Goal: Task Accomplishment & Management: Use online tool/utility

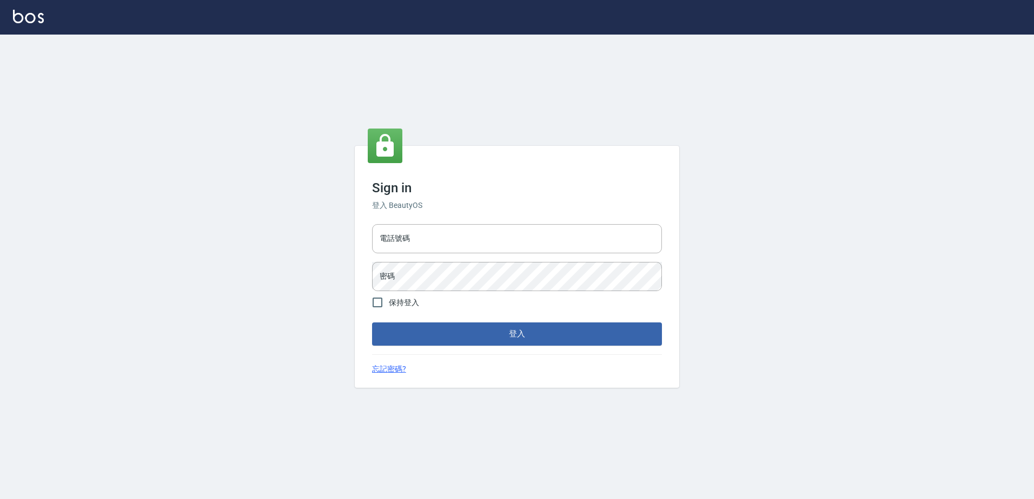
click at [425, 223] on div "電話號碼 電話號碼 密碼 密碼" at bounding box center [517, 258] width 298 height 76
click at [425, 235] on input "電話號碼" at bounding box center [517, 238] width 290 height 29
type input "0426865599"
click at [372, 323] on button "登入" at bounding box center [517, 334] width 290 height 23
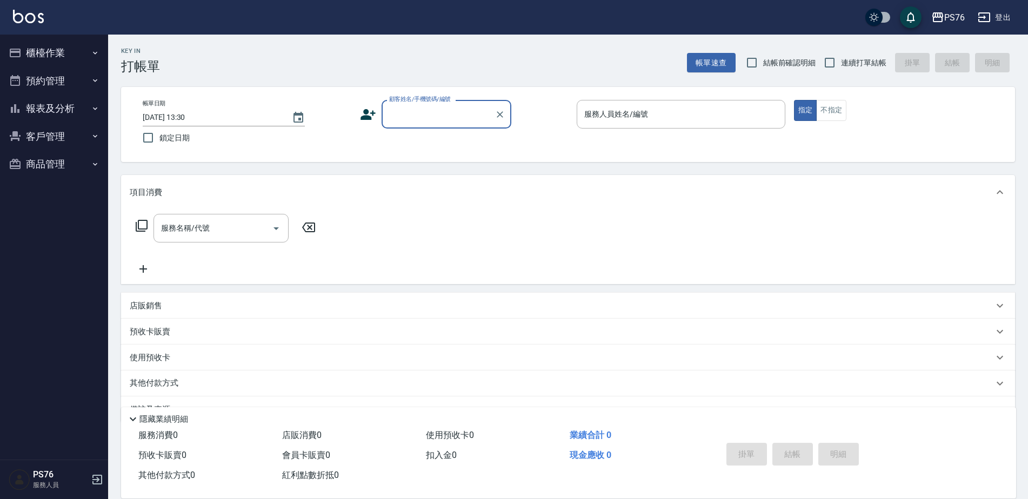
click at [76, 112] on button "報表及分析" at bounding box center [53, 109] width 99 height 28
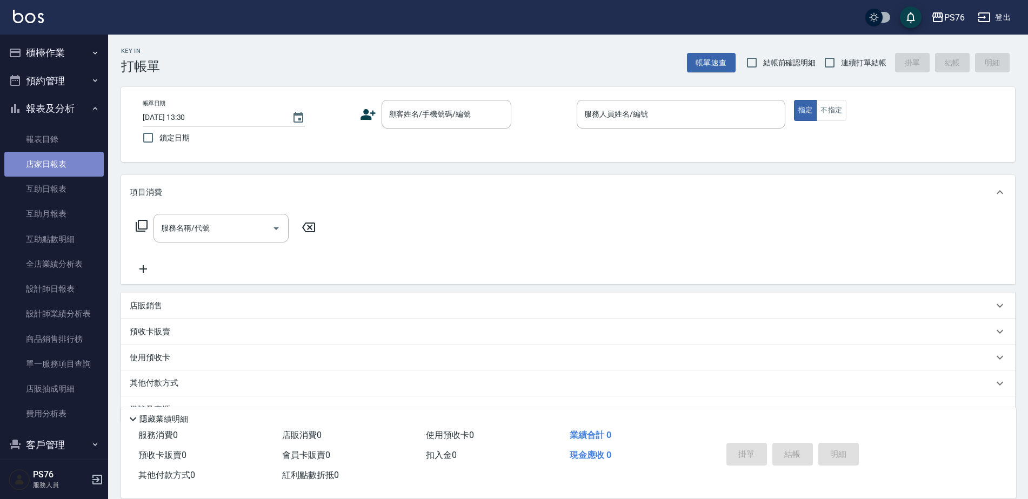
click at [65, 167] on link "店家日報表" at bounding box center [53, 164] width 99 height 25
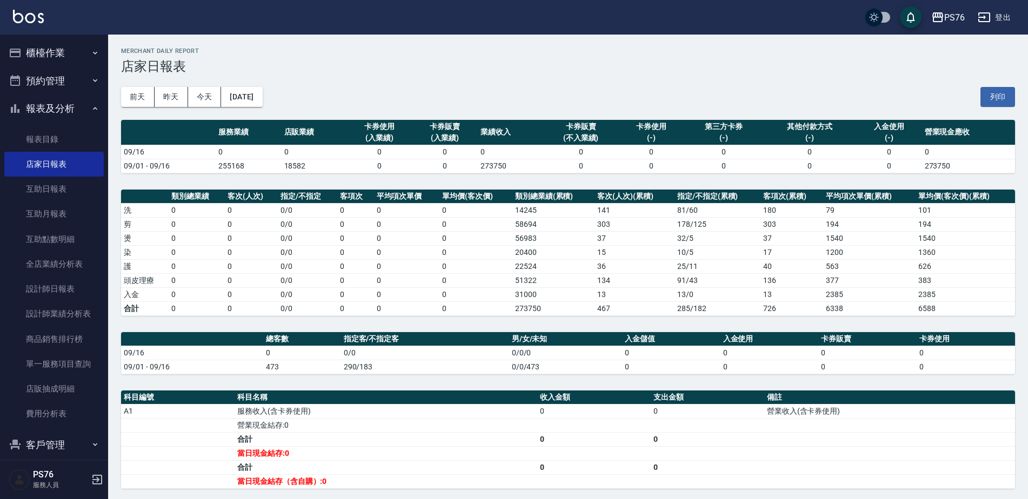
click at [76, 108] on button "報表及分析" at bounding box center [53, 109] width 99 height 28
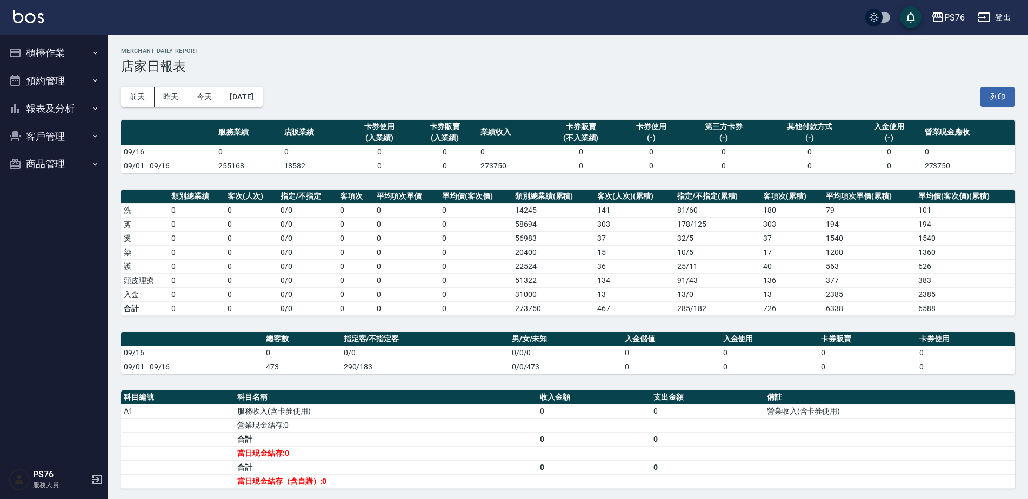
click at [88, 62] on button "櫃檯作業" at bounding box center [53, 53] width 99 height 28
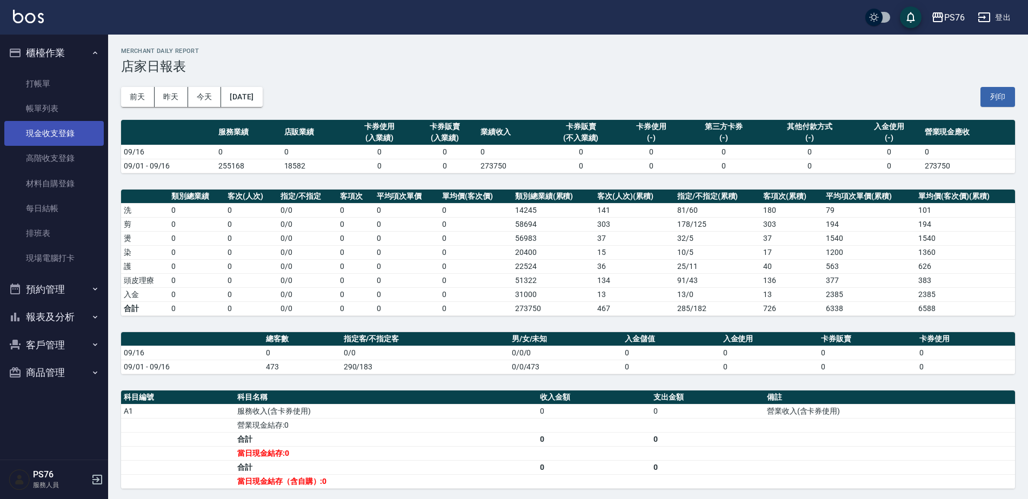
click at [77, 132] on link "現金收支登錄" at bounding box center [53, 133] width 99 height 25
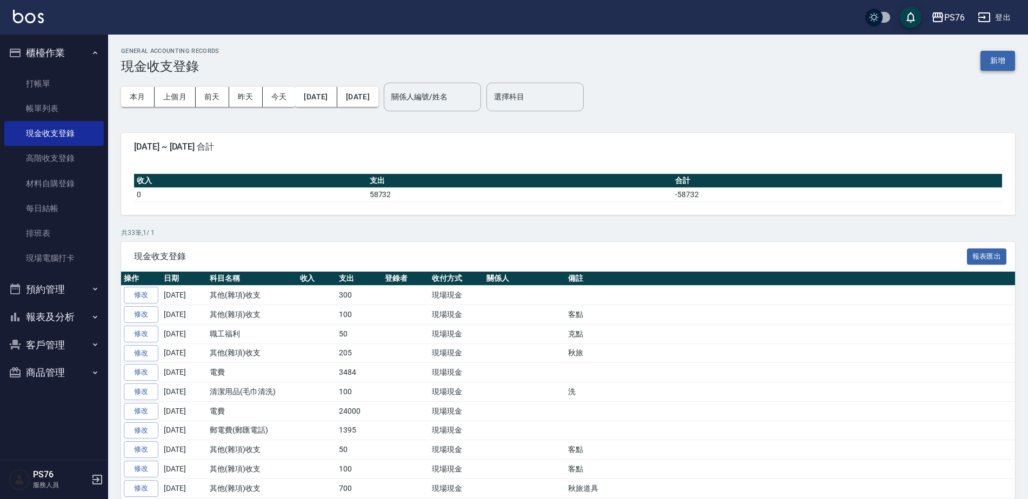
click at [1003, 64] on button "新增" at bounding box center [998, 61] width 35 height 20
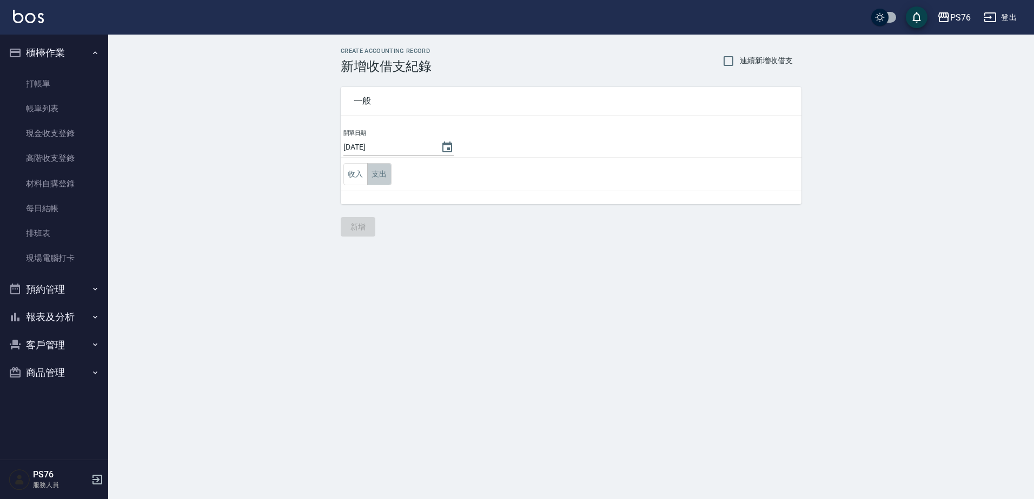
click at [390, 181] on button "支出" at bounding box center [379, 174] width 24 height 22
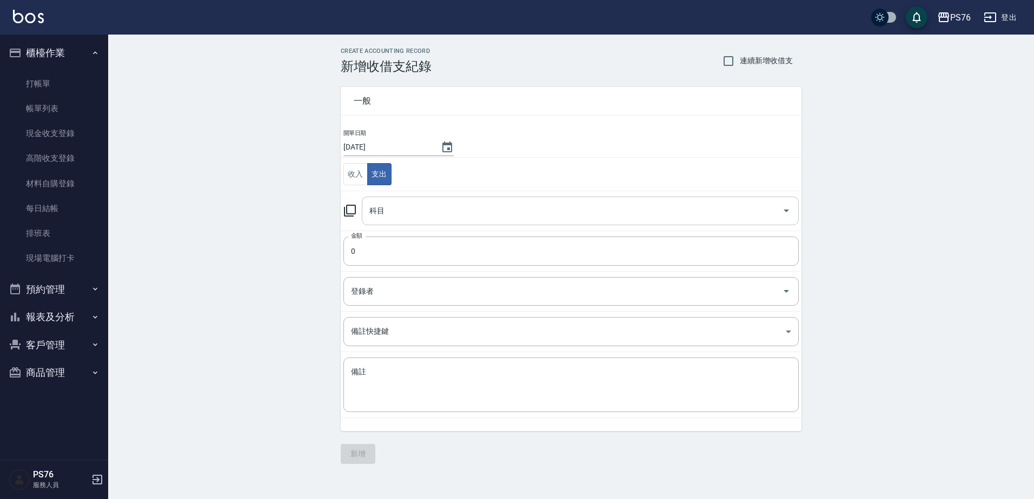
click at [422, 203] on input "科目" at bounding box center [571, 211] width 411 height 19
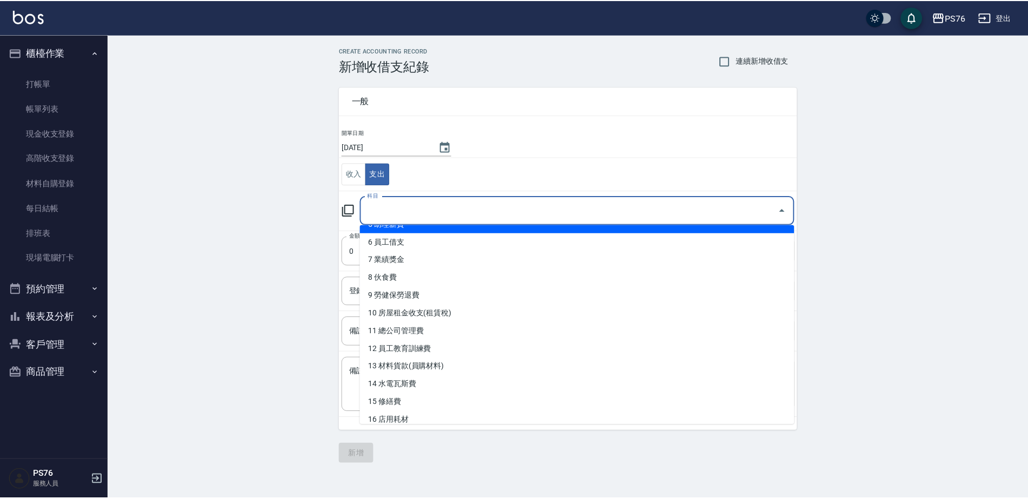
scroll to position [216, 0]
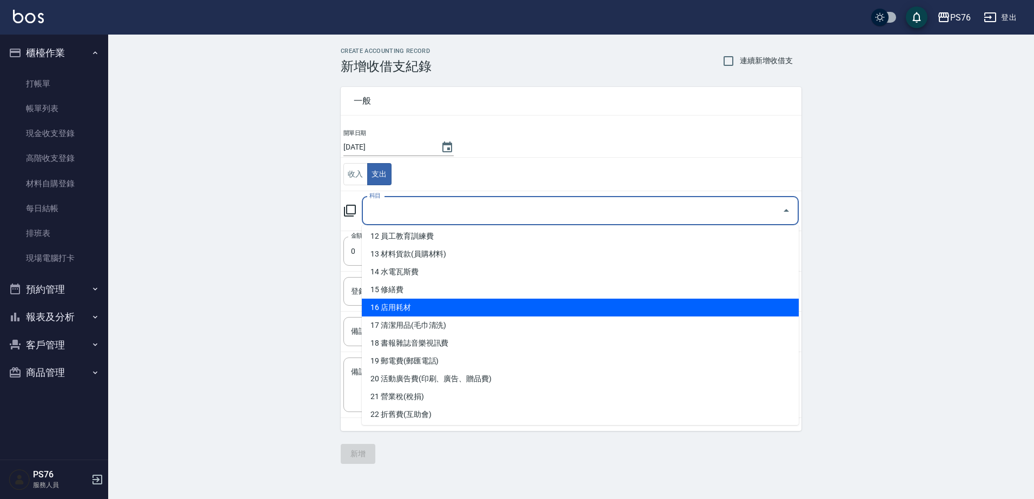
click at [482, 309] on li "16 店用耗材" at bounding box center [580, 308] width 437 height 18
type input "16 店用耗材"
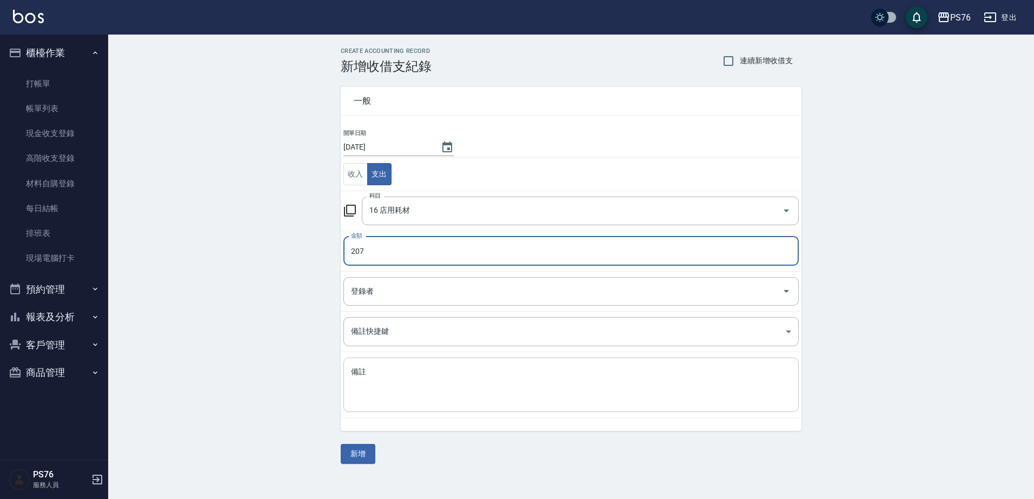
type input "207"
click at [434, 368] on textarea "備註" at bounding box center [571, 385] width 440 height 37
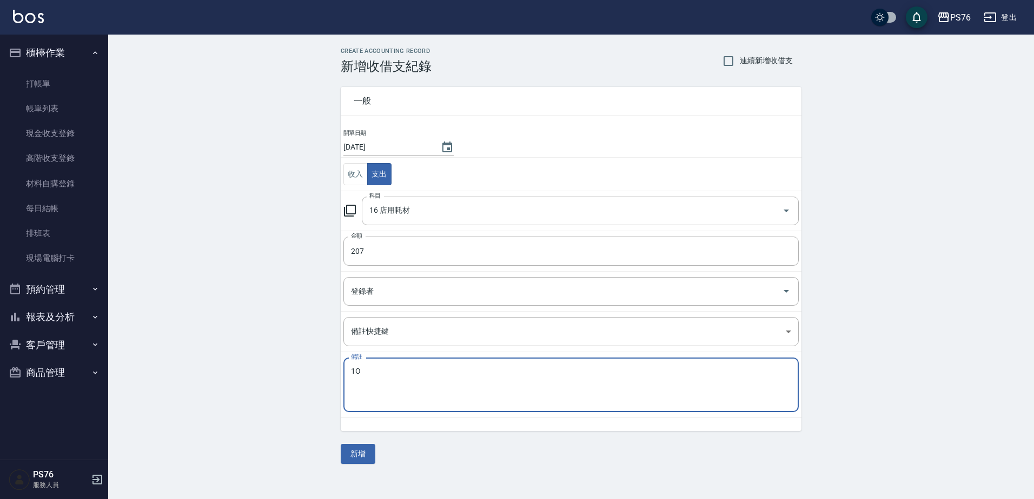
type textarea "1"
type textarea "Q"
type textarea "皮以膠帶"
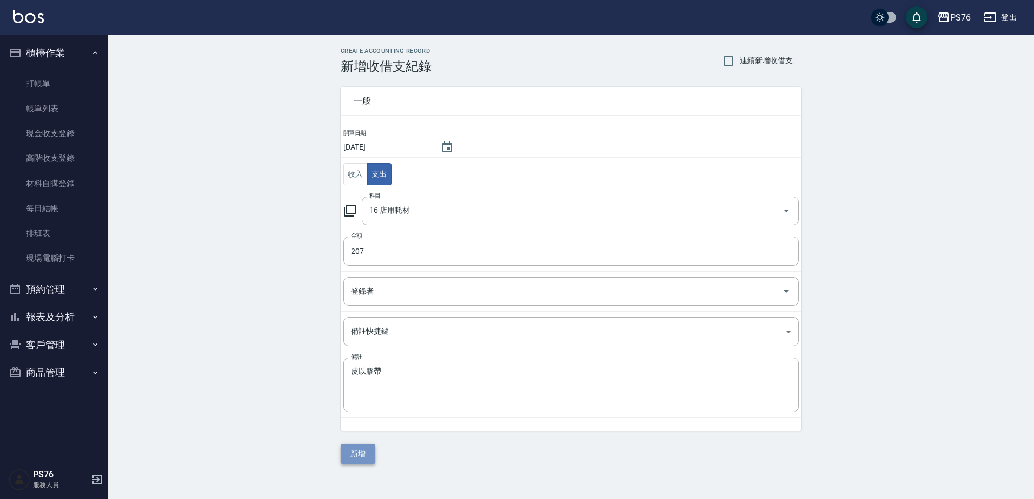
click at [352, 454] on button "新增" at bounding box center [358, 454] width 35 height 20
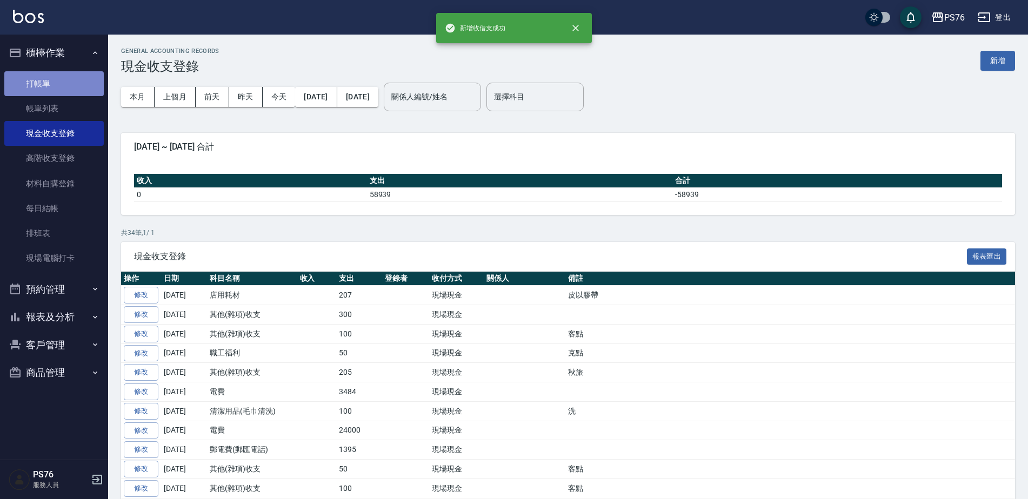
click at [79, 84] on link "打帳單" at bounding box center [53, 83] width 99 height 25
